Goal: Information Seeking & Learning: Learn about a topic

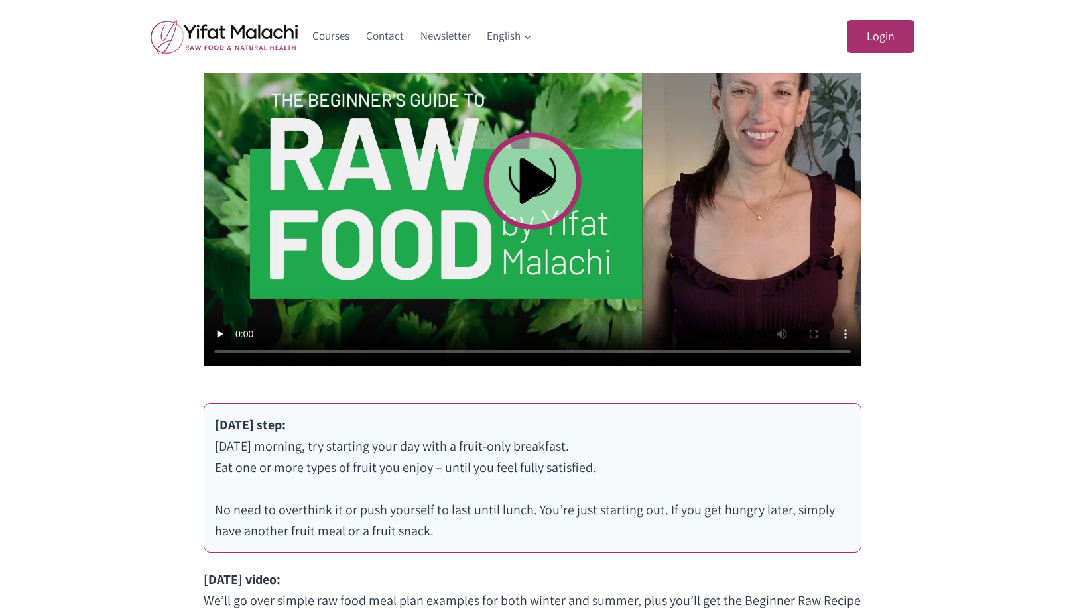
scroll to position [530, 0]
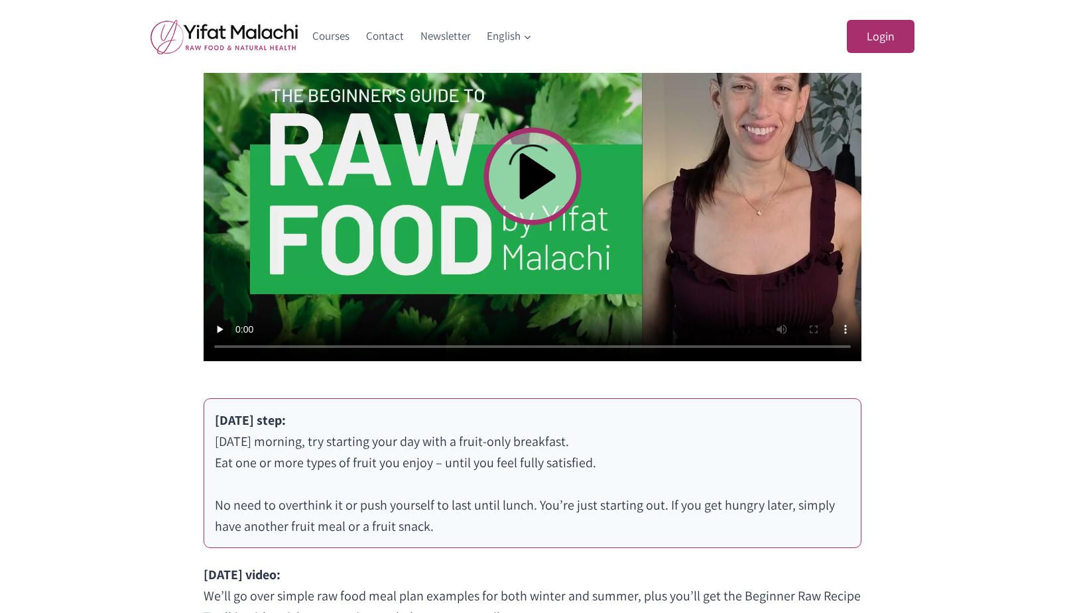
click at [532, 180] on video at bounding box center [533, 176] width 658 height 370
drag, startPoint x: 1064, startPoint y: 381, endPoint x: 1071, endPoint y: 428, distance: 47.5
click at [1064, 433] on html "Login Username or Email Address Password Remember Me Log In Lost Your Password?…" at bounding box center [532, 365] width 1065 height 1790
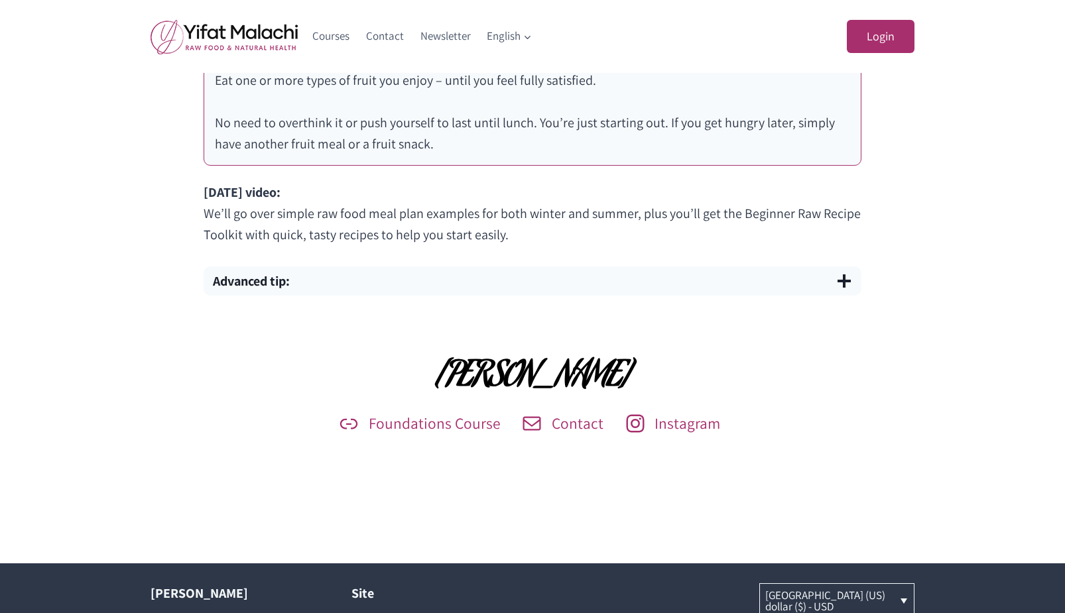
scroll to position [955, 0]
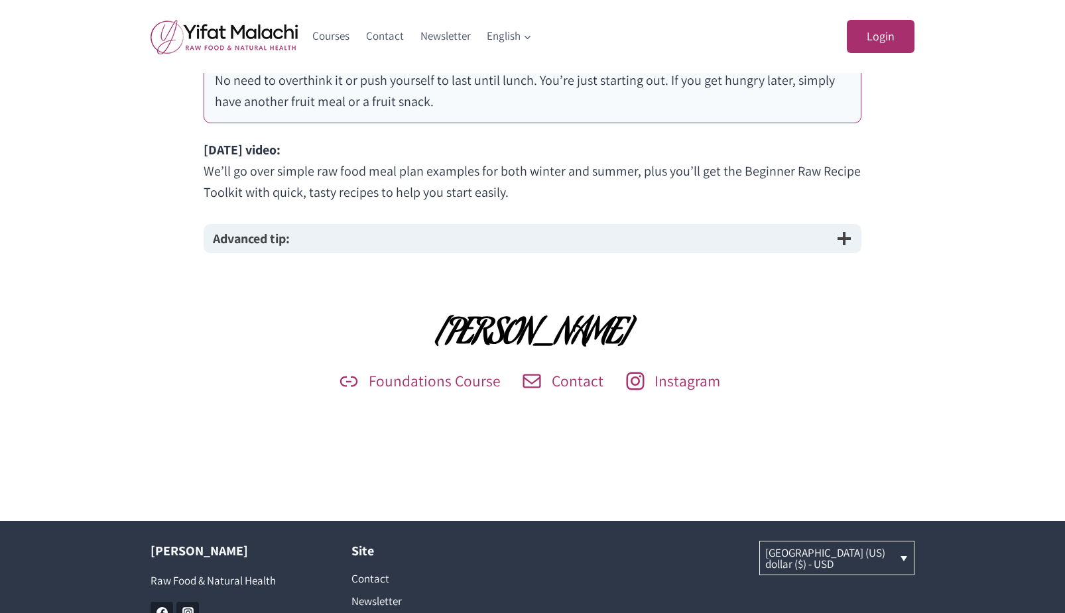
click at [850, 241] on span "button" at bounding box center [844, 239] width 16 height 16
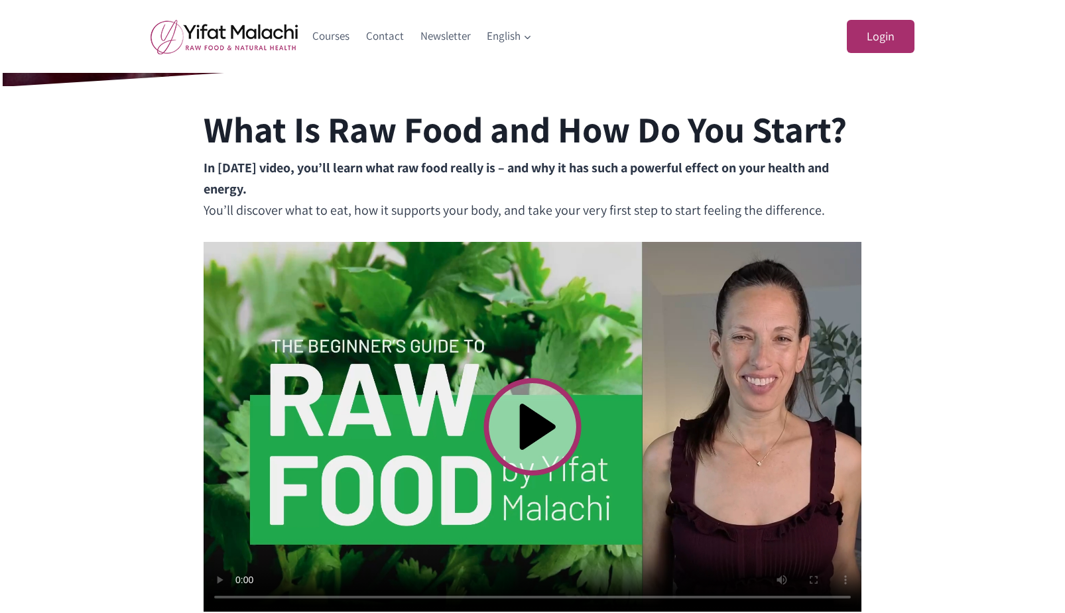
scroll to position [265, 0]
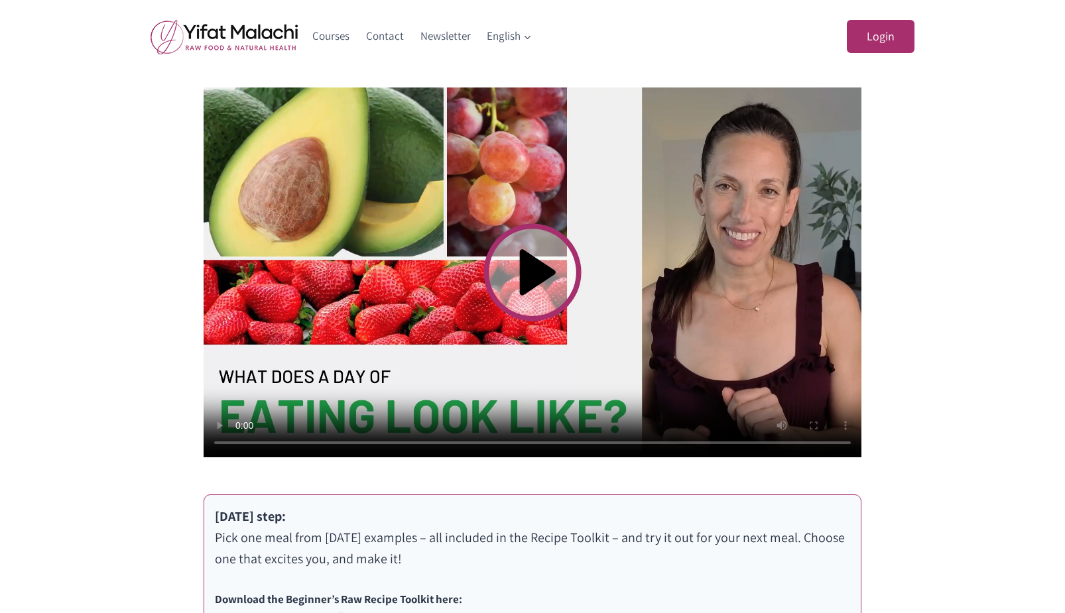
scroll to position [464, 0]
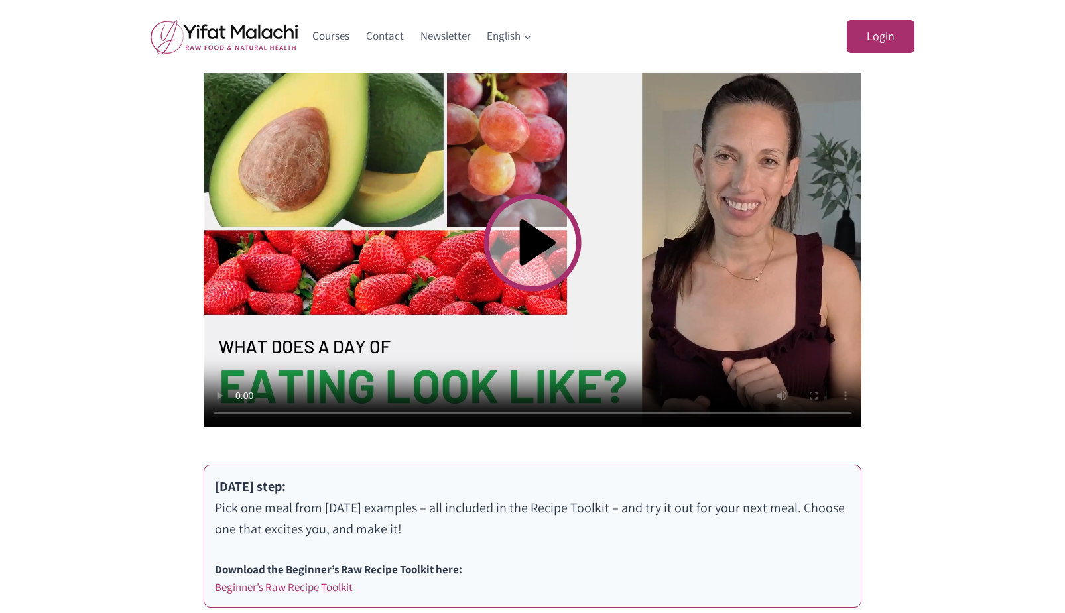
click at [538, 247] on video at bounding box center [533, 243] width 658 height 370
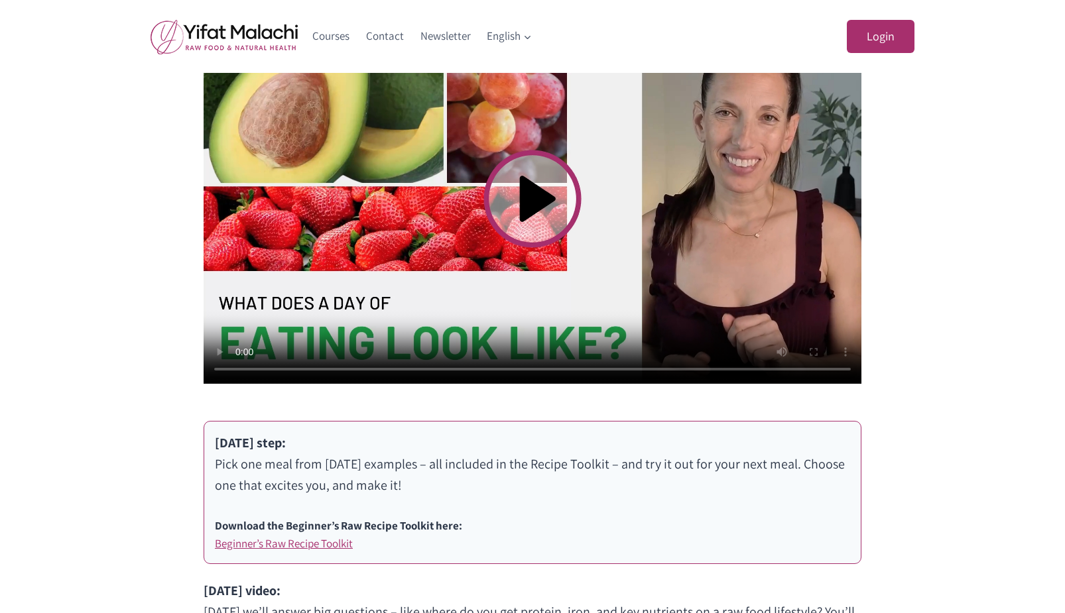
scroll to position [442, 0]
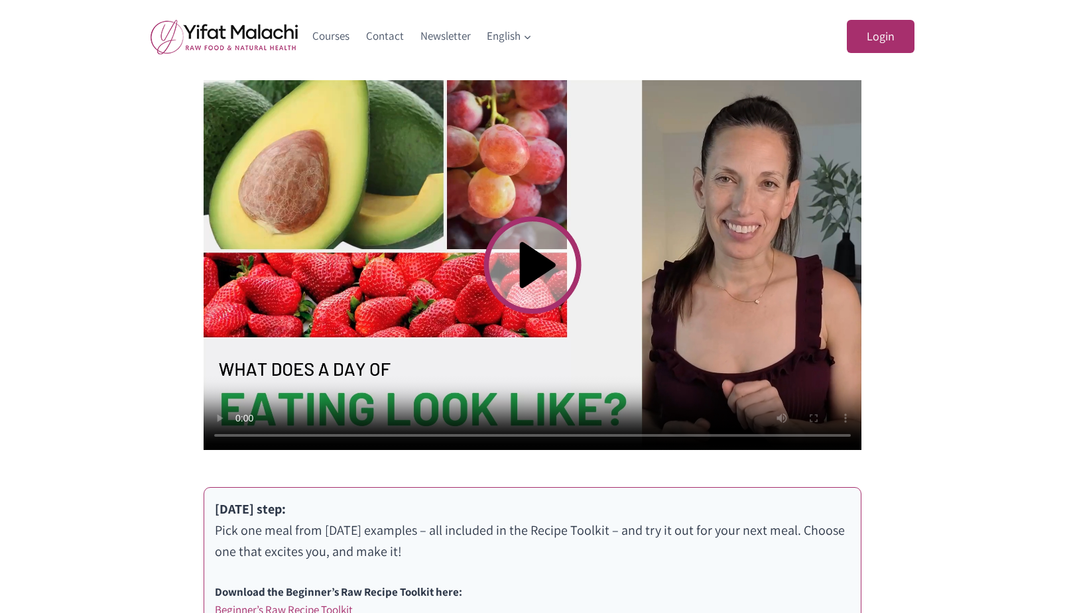
click at [501, 364] on video at bounding box center [533, 265] width 658 height 370
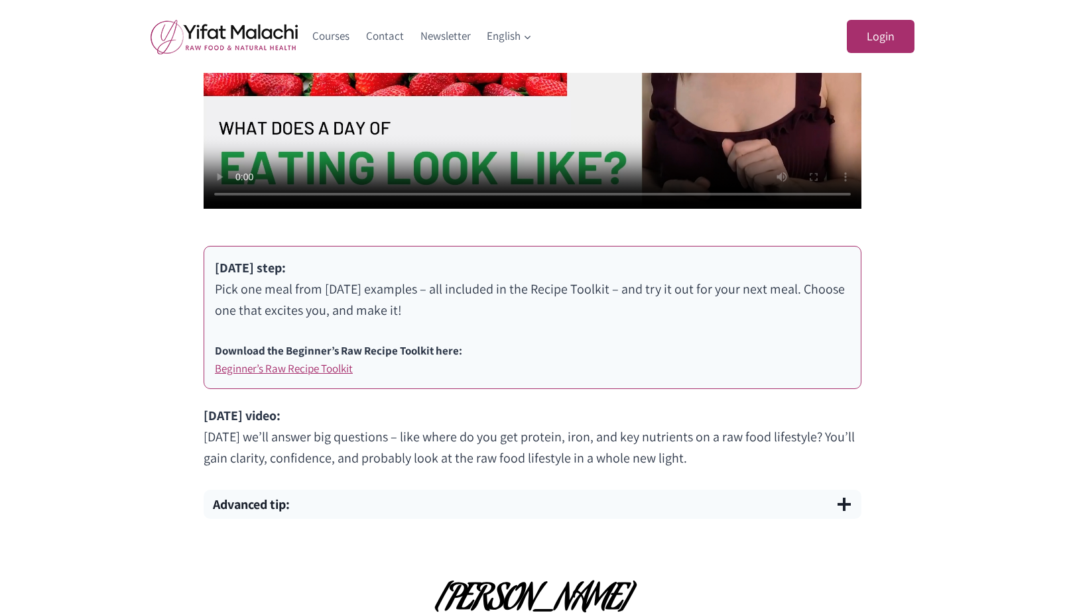
scroll to position [707, 0]
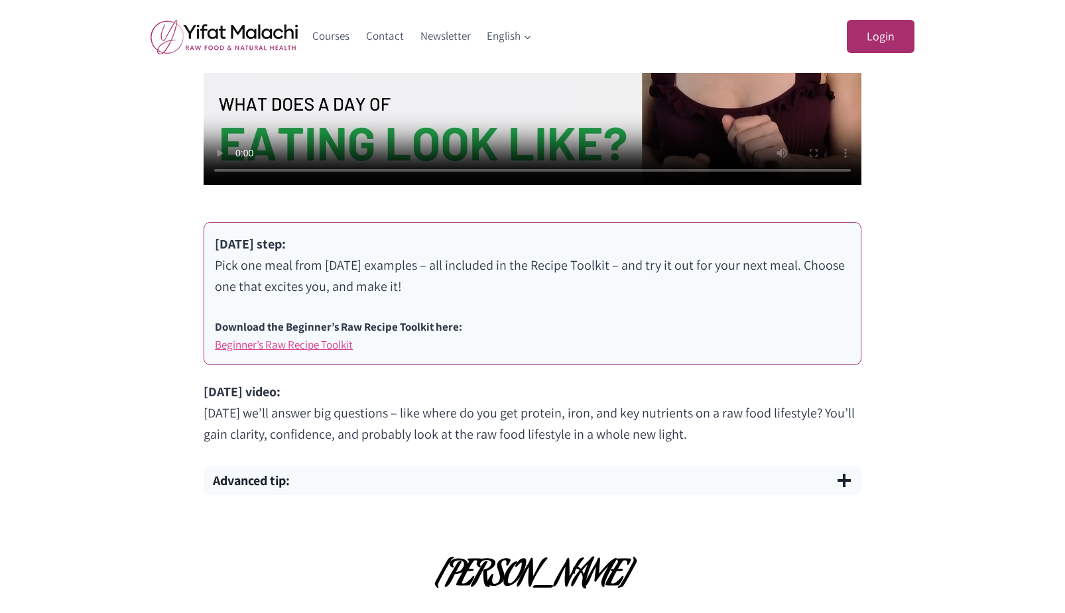
click at [289, 347] on link "Beginner’s Raw Recipe Toolkit" at bounding box center [284, 344] width 138 height 15
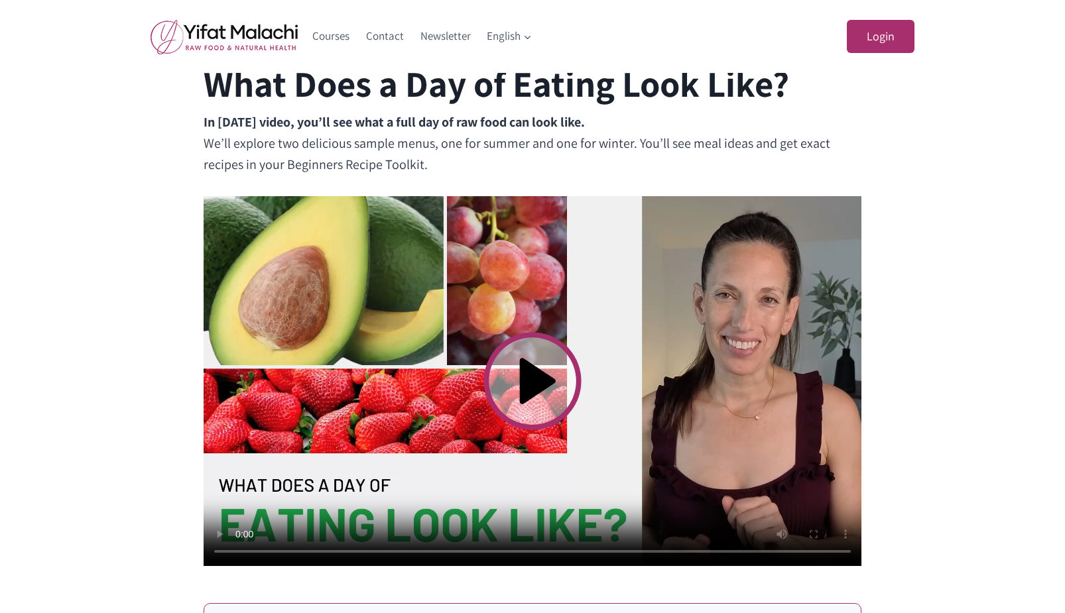
scroll to position [375, 0]
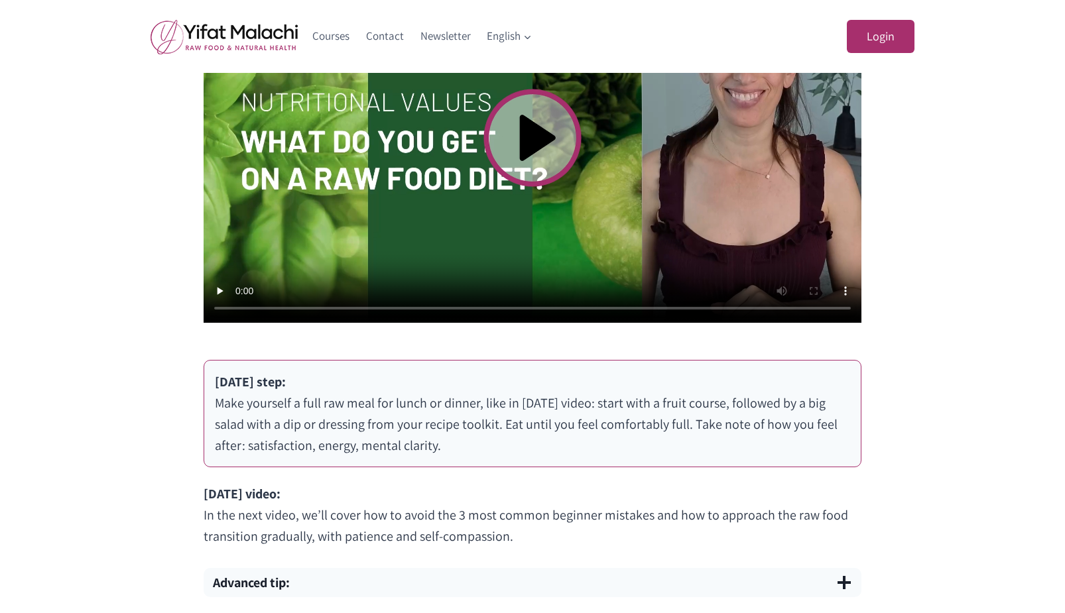
scroll to position [597, 0]
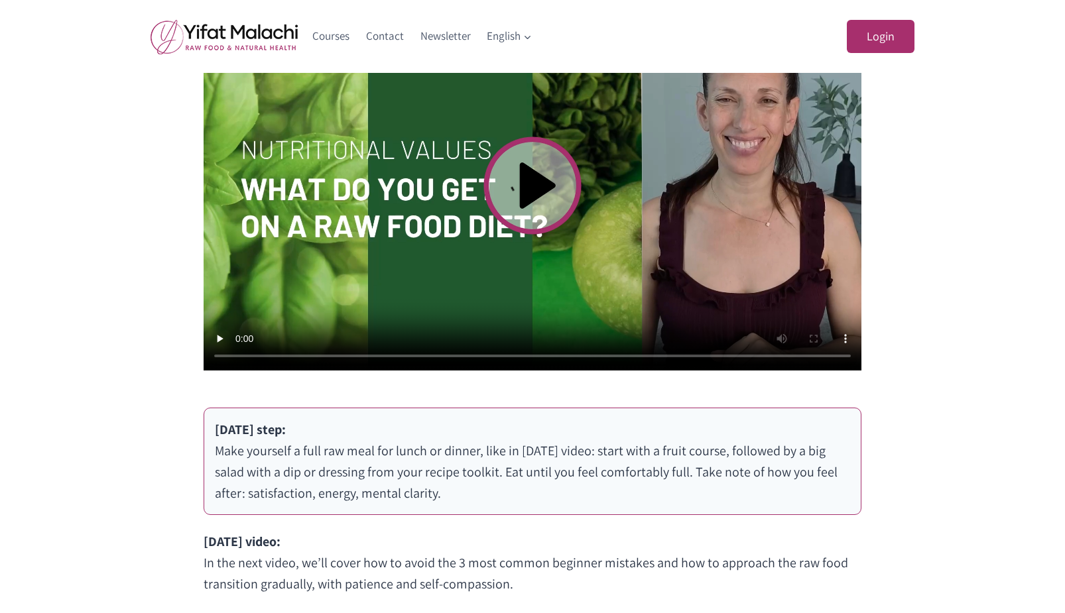
click at [535, 190] on video at bounding box center [533, 186] width 658 height 370
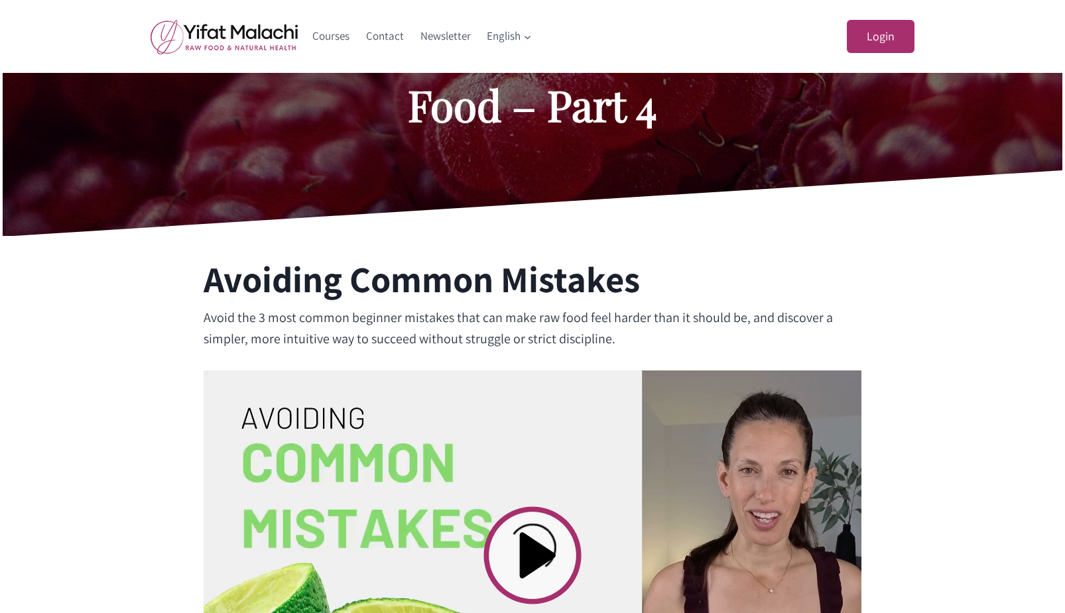
scroll to position [199, 0]
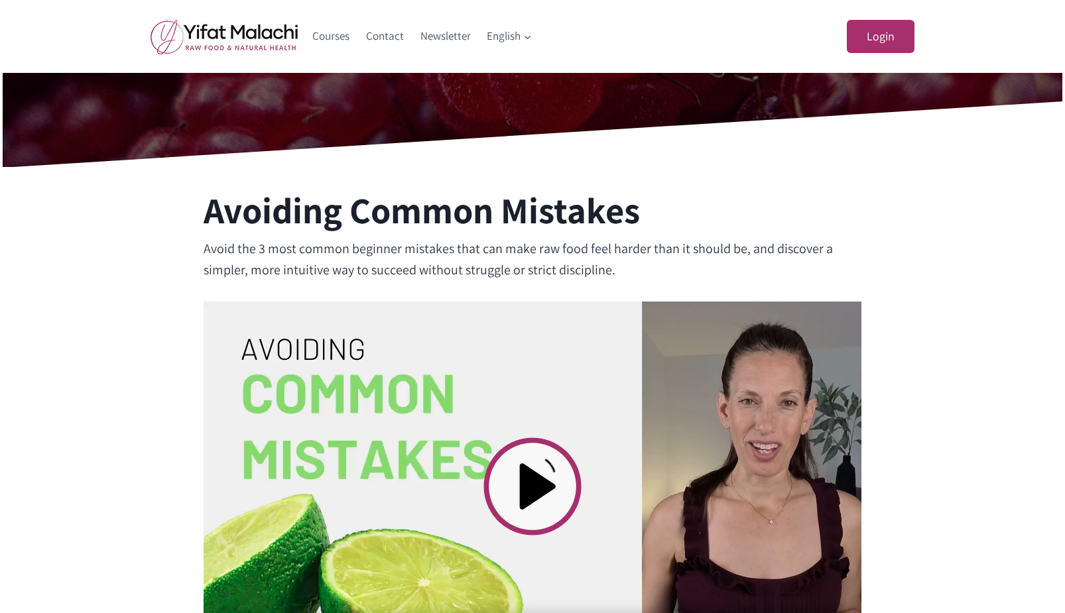
click at [528, 481] on video at bounding box center [533, 487] width 658 height 370
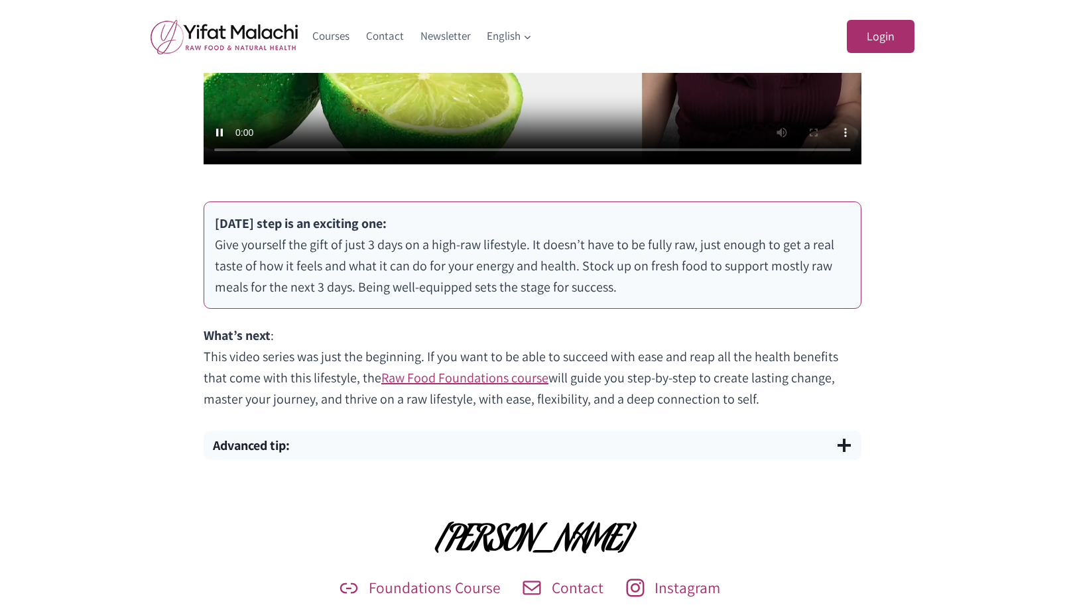
scroll to position [729, 0]
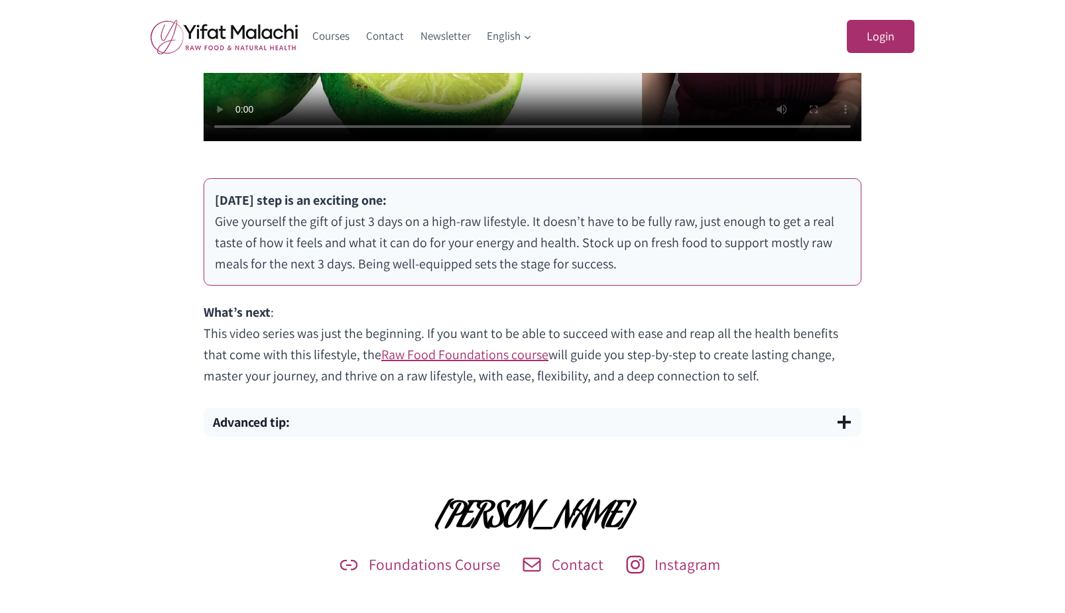
click at [560, 201] on p "Today’s step is an exciting one: Give yourself the gift of just 3 days on a hig…" at bounding box center [532, 232] width 635 height 85
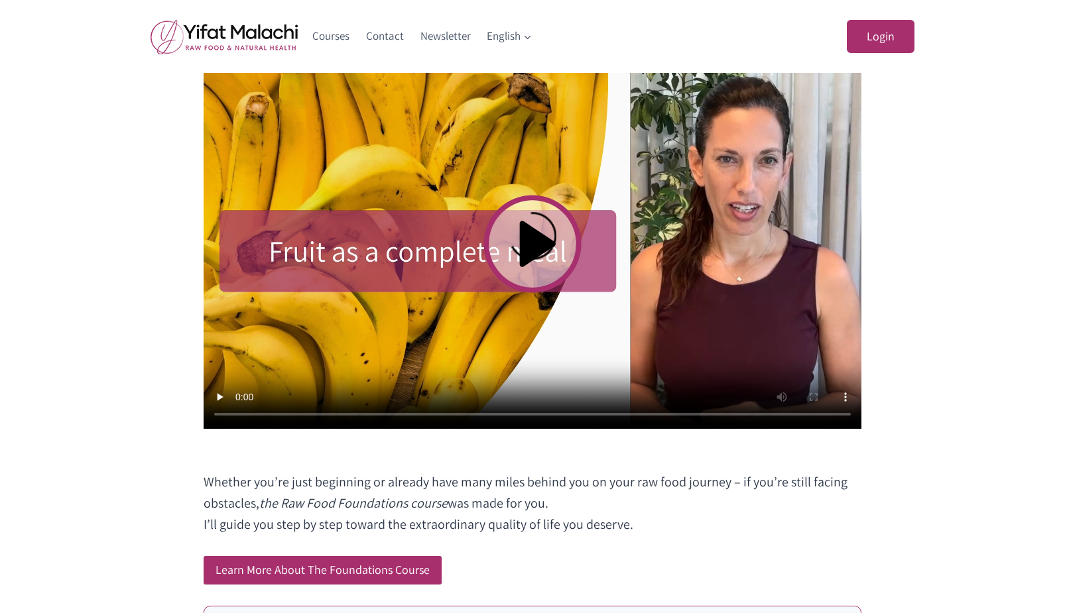
scroll to position [729, 0]
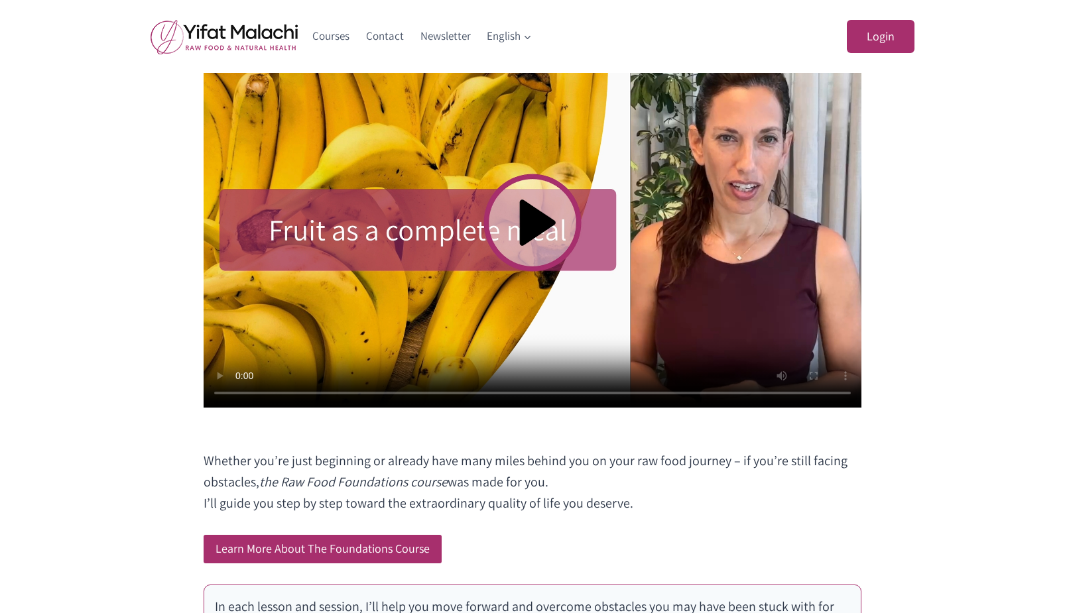
click at [531, 225] on video at bounding box center [533, 223] width 658 height 370
